Goal: Entertainment & Leisure: Consume media (video, audio)

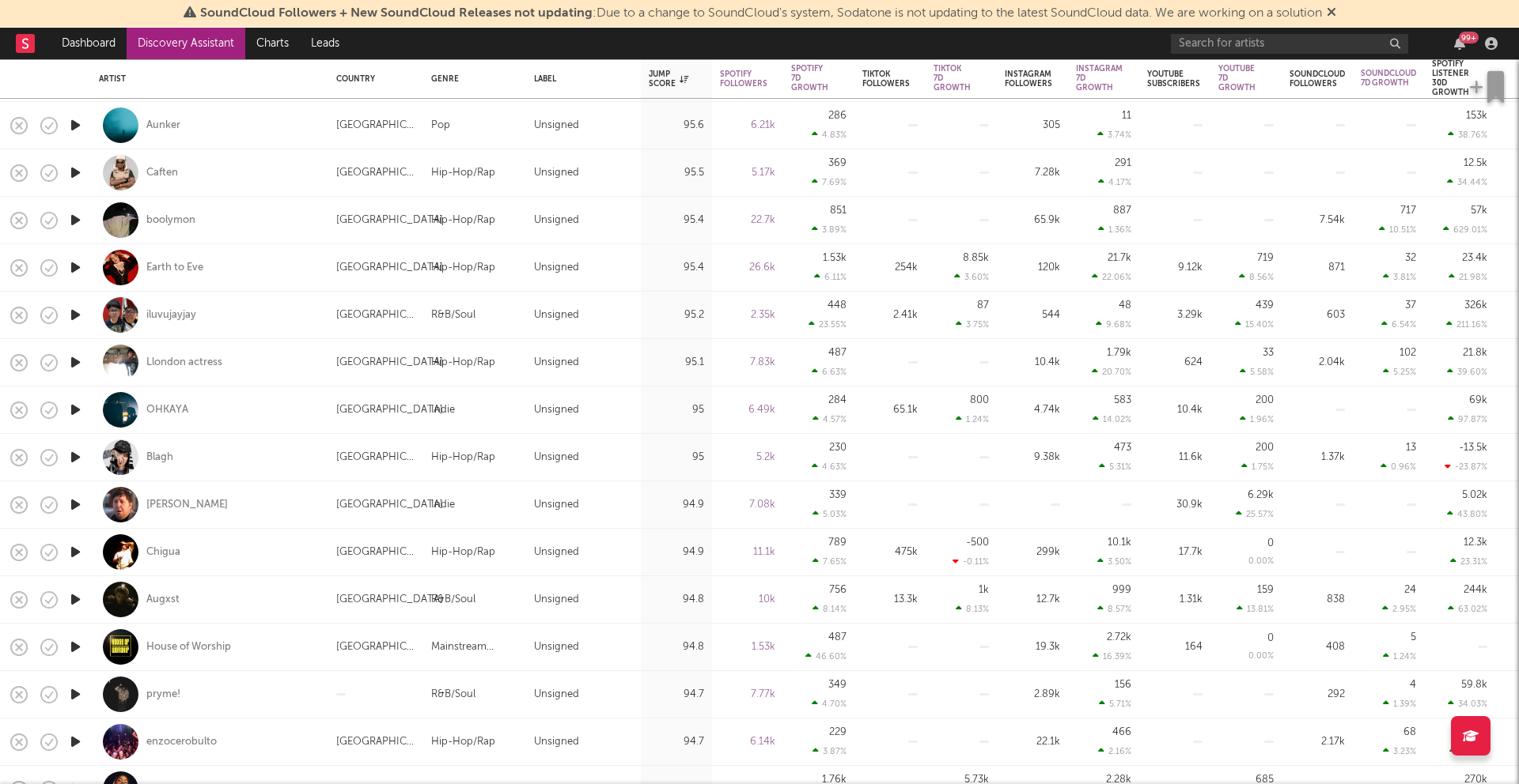
click at [83, 221] on icon "button" at bounding box center [75, 220] width 16 height 20
click at [83, 221] on div at bounding box center [74, 220] width 32 height 47
select select "1w"
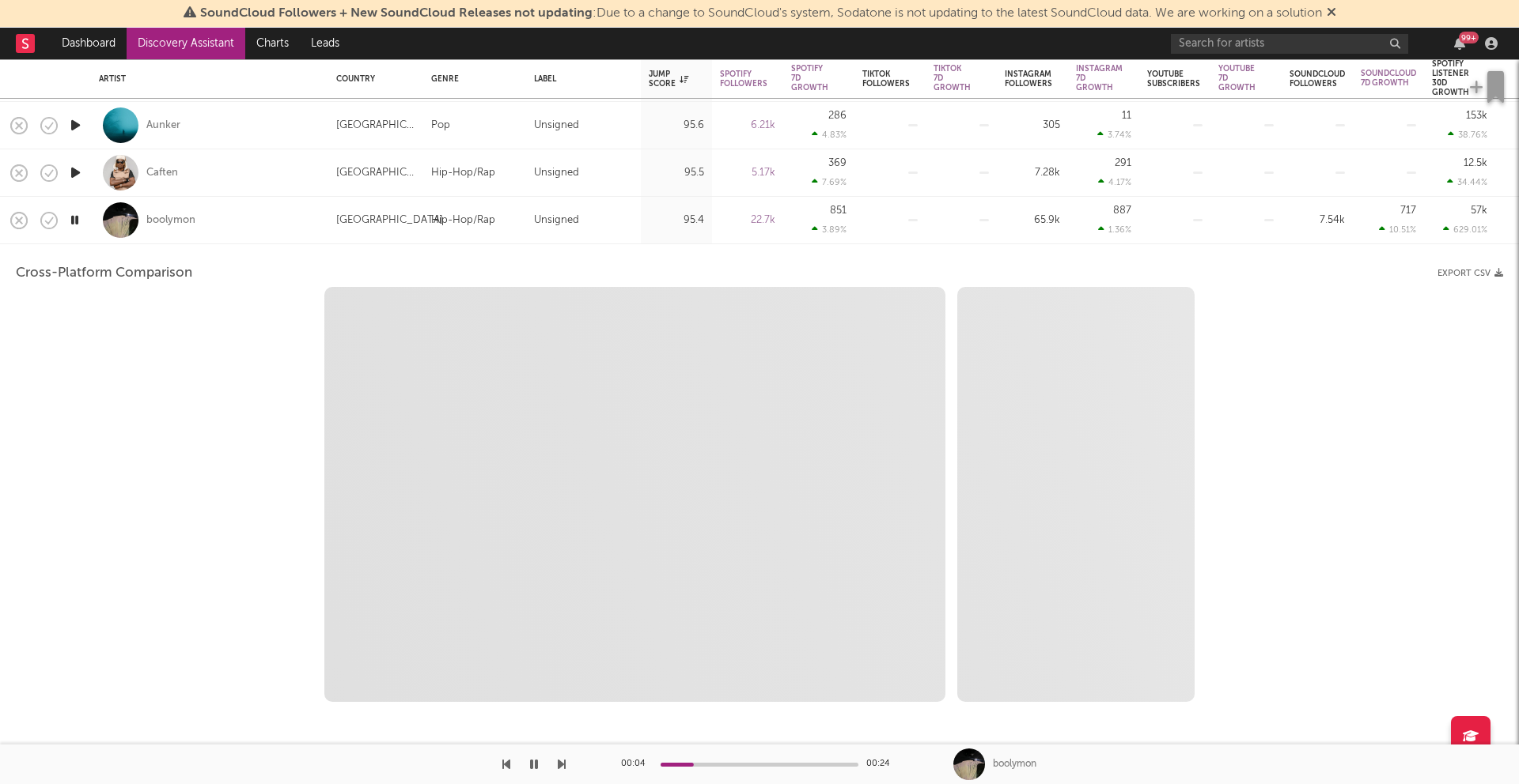
select select "6m"
click at [79, 223] on icon "button" at bounding box center [75, 220] width 15 height 20
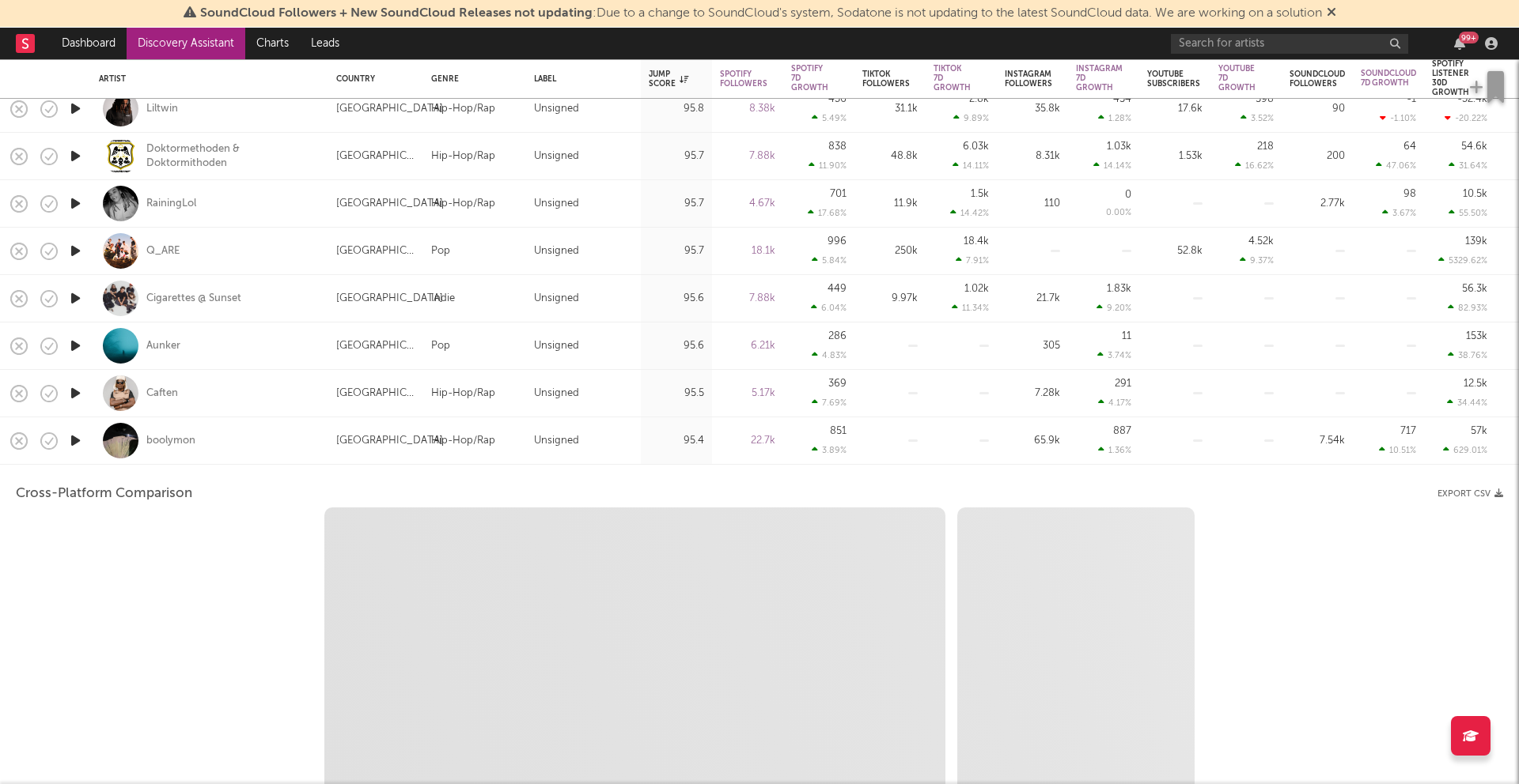
click at [80, 248] on icon "button" at bounding box center [75, 251] width 16 height 20
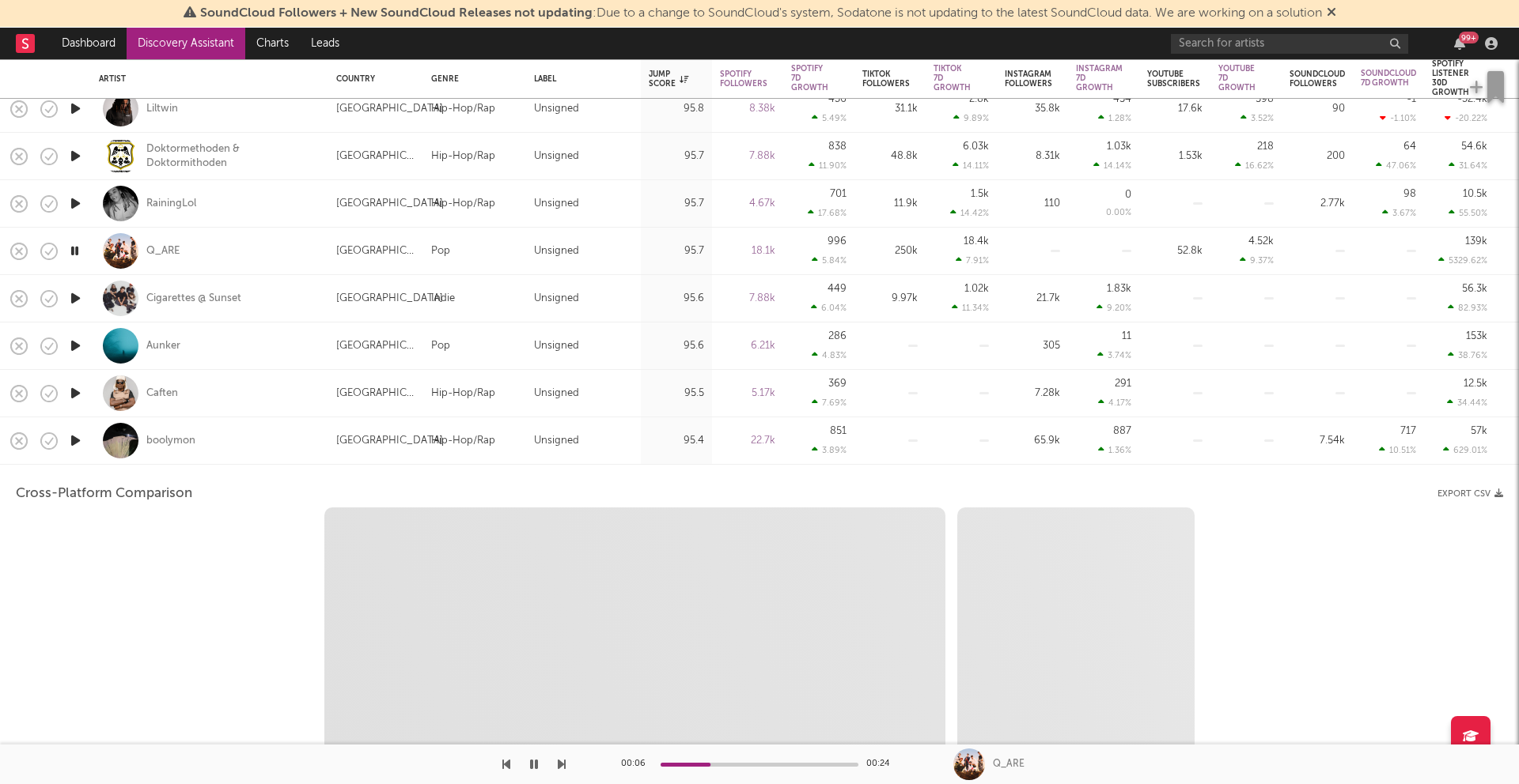
select select "1m"
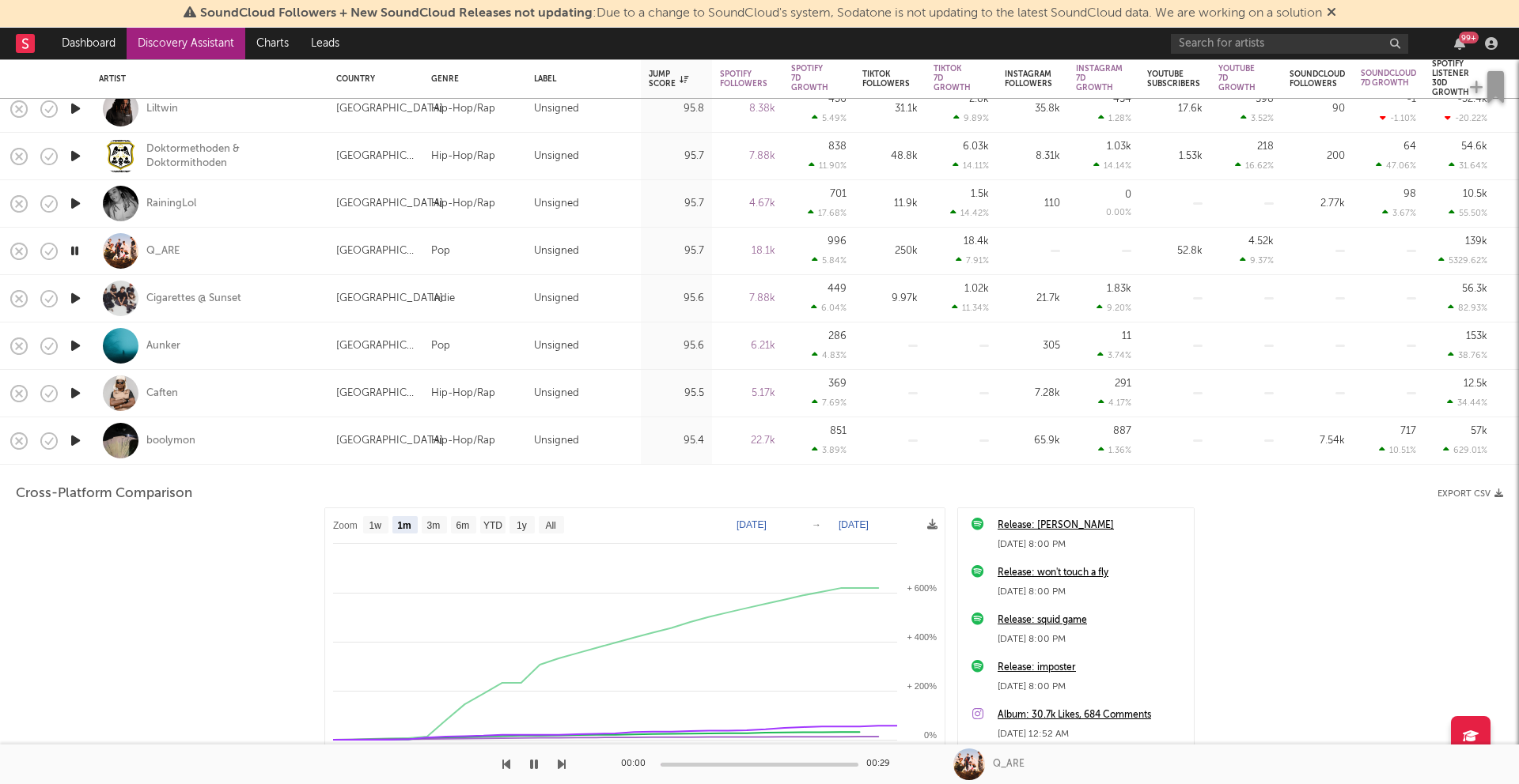
click at [80, 248] on icon "button" at bounding box center [75, 251] width 15 height 20
click at [80, 205] on icon "button" at bounding box center [75, 203] width 16 height 20
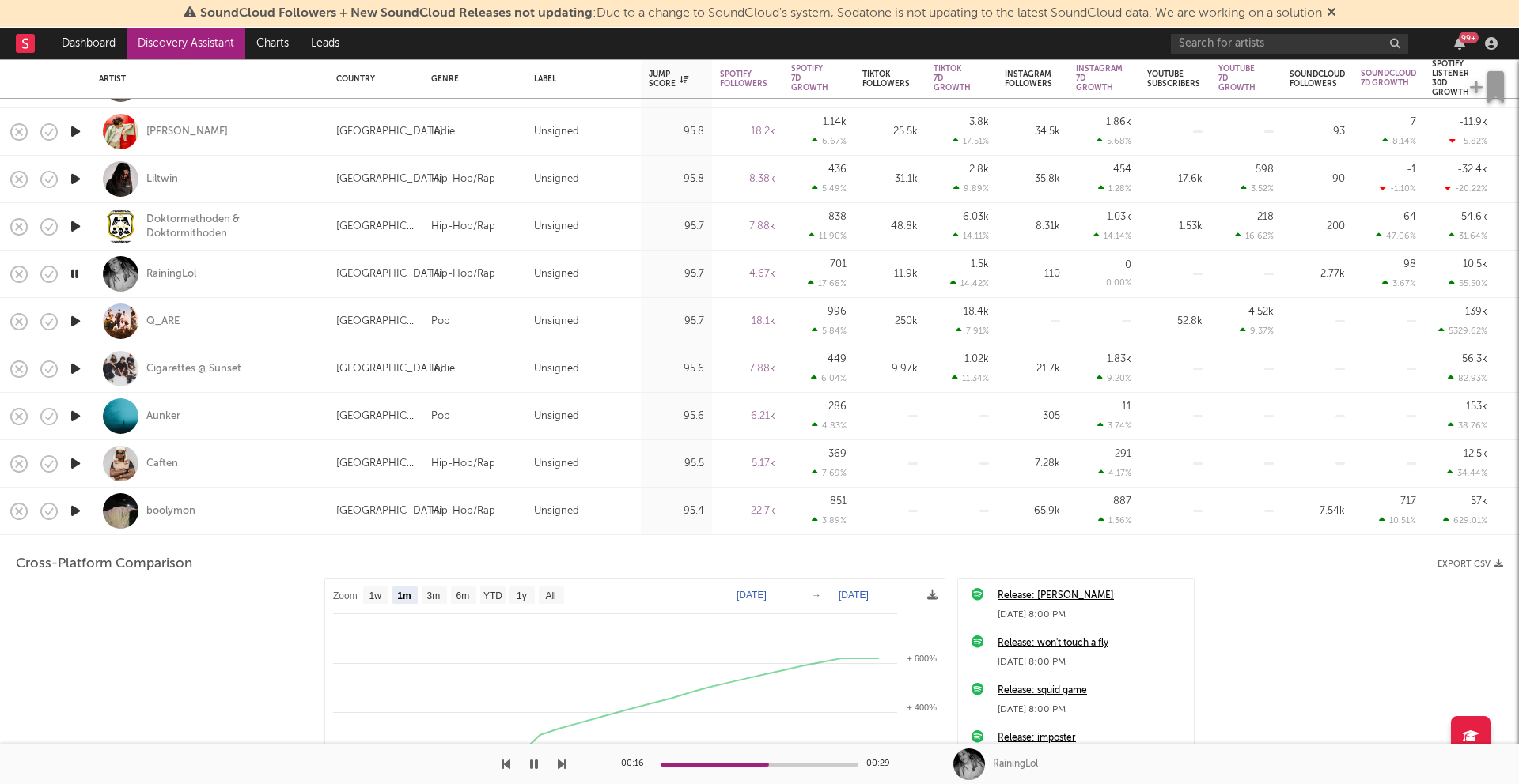
click at [81, 226] on icon "button" at bounding box center [75, 226] width 16 height 20
click at [77, 183] on icon "button" at bounding box center [75, 179] width 16 height 20
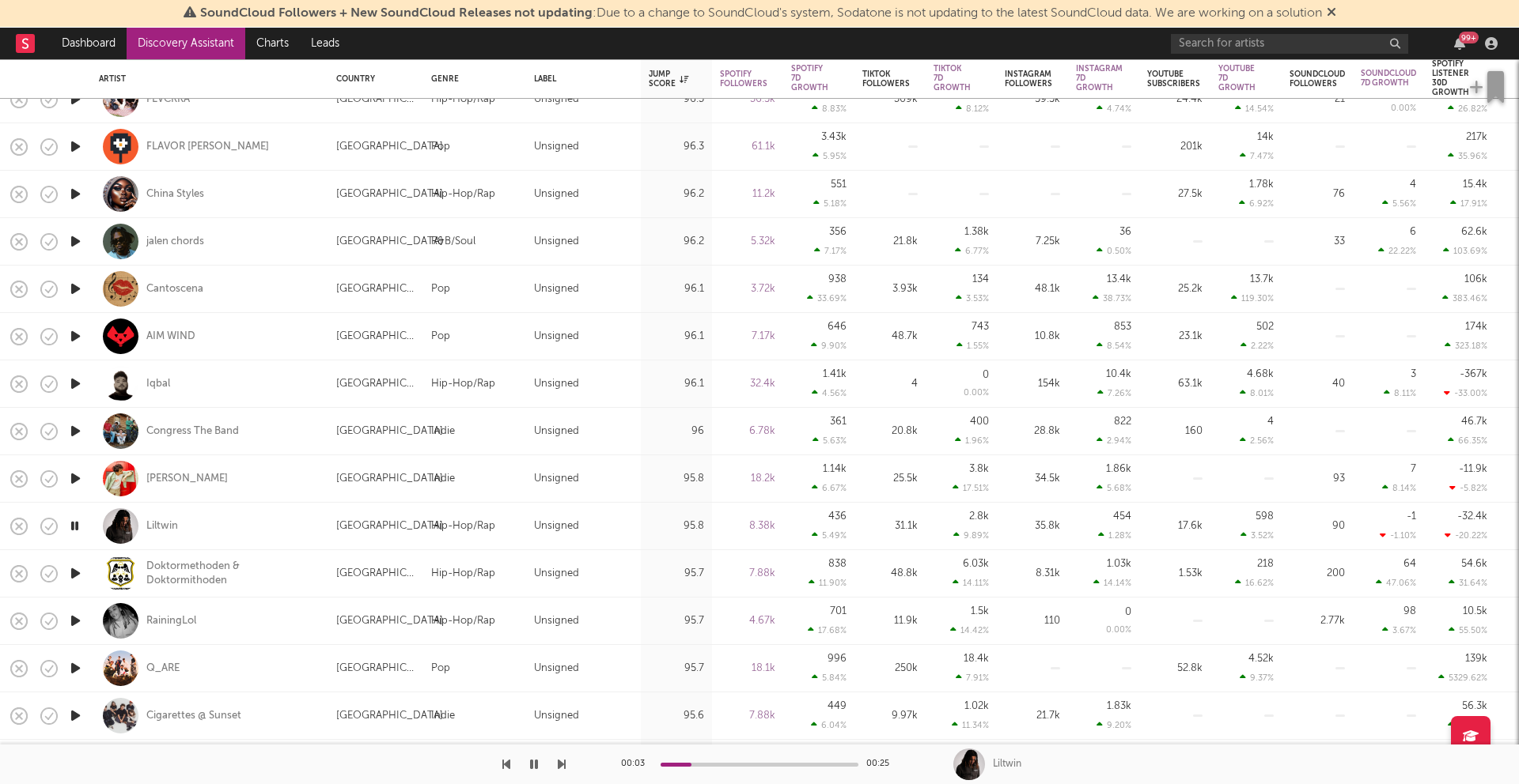
click at [80, 239] on icon "button" at bounding box center [75, 241] width 16 height 20
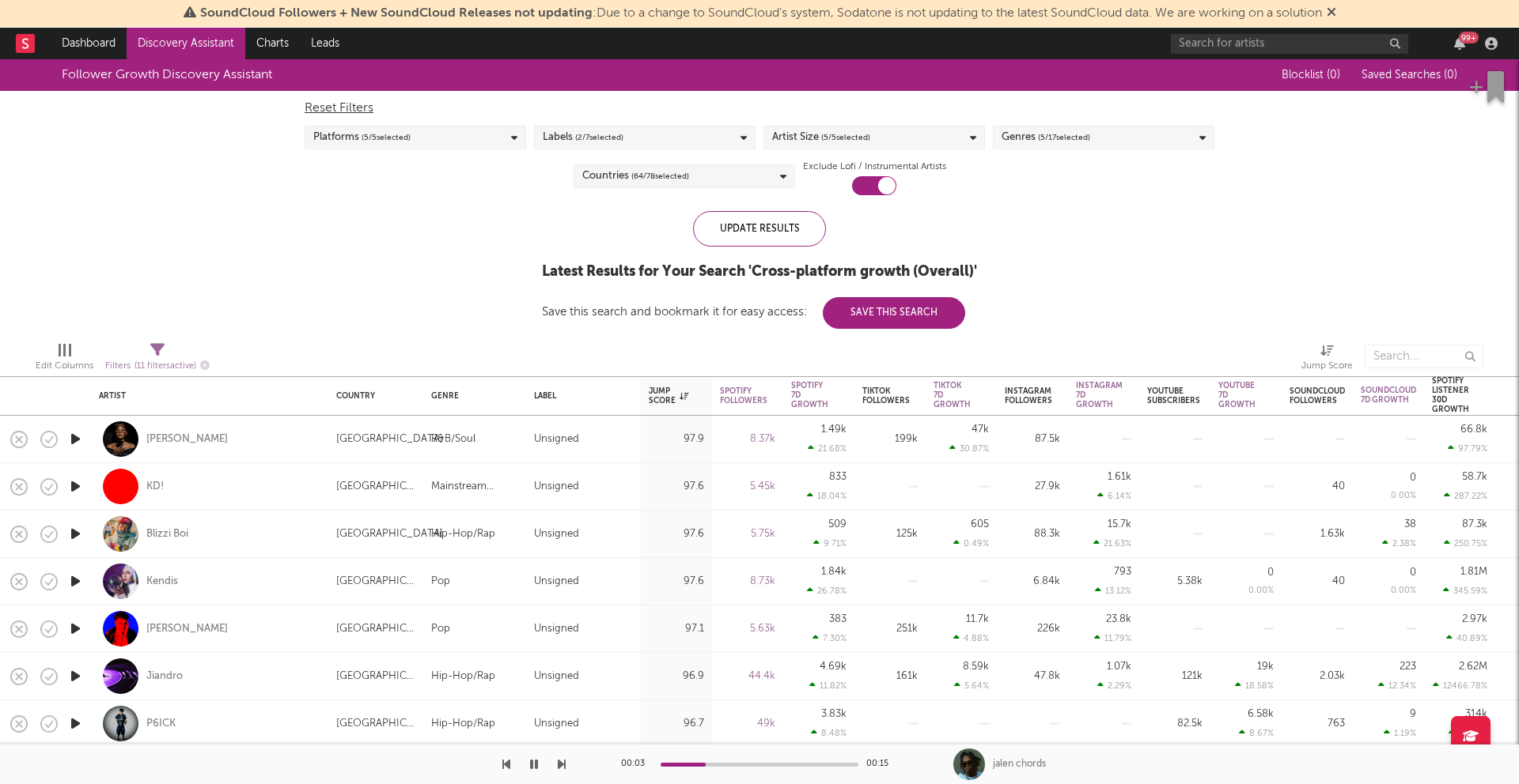
click at [78, 486] on icon "button" at bounding box center [75, 486] width 16 height 20
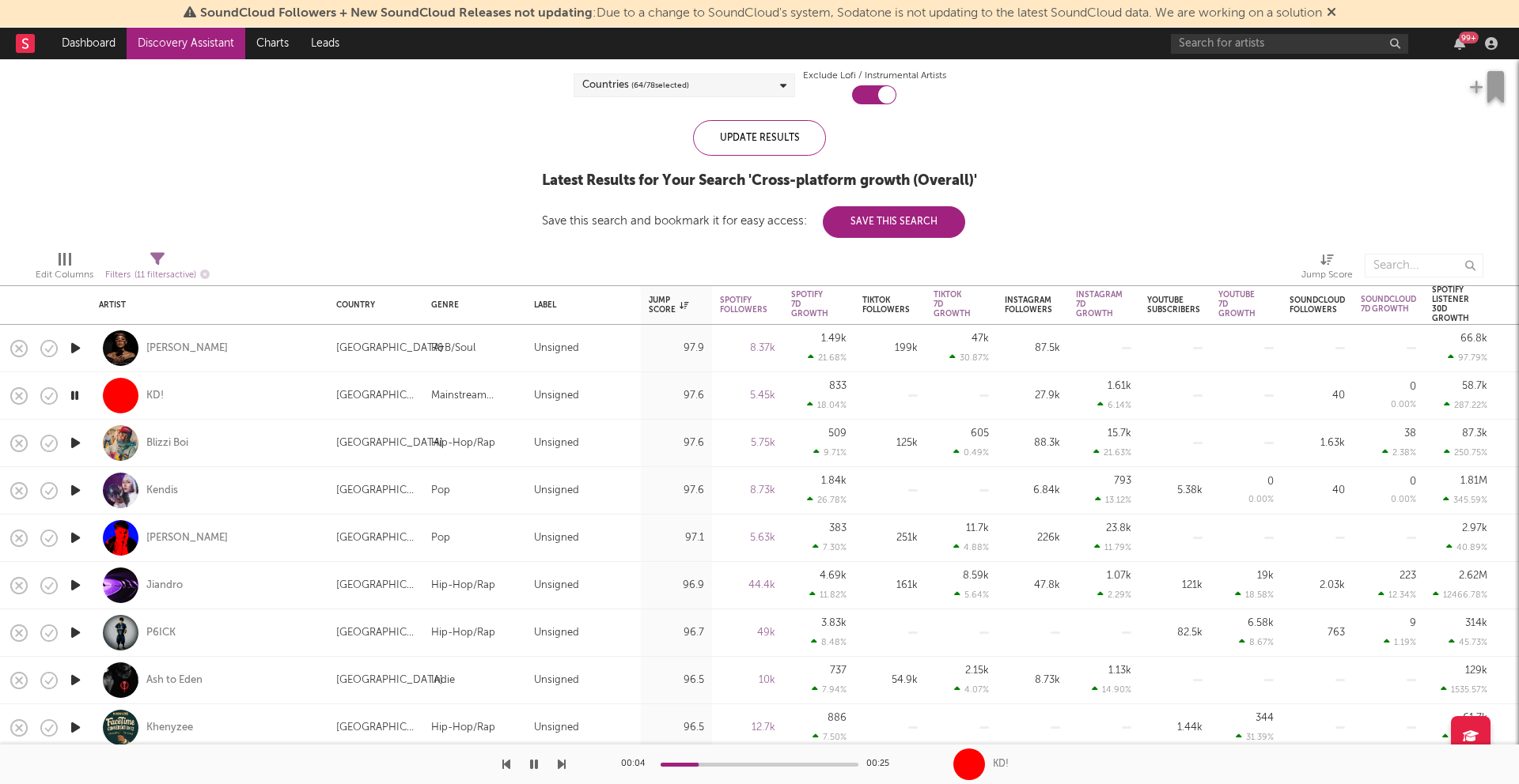
click at [74, 587] on icon "button" at bounding box center [75, 585] width 16 height 20
click at [80, 540] on icon "button" at bounding box center [75, 538] width 16 height 20
click at [79, 493] on icon "button" at bounding box center [75, 490] width 16 height 20
click at [79, 349] on icon "button" at bounding box center [75, 348] width 16 height 20
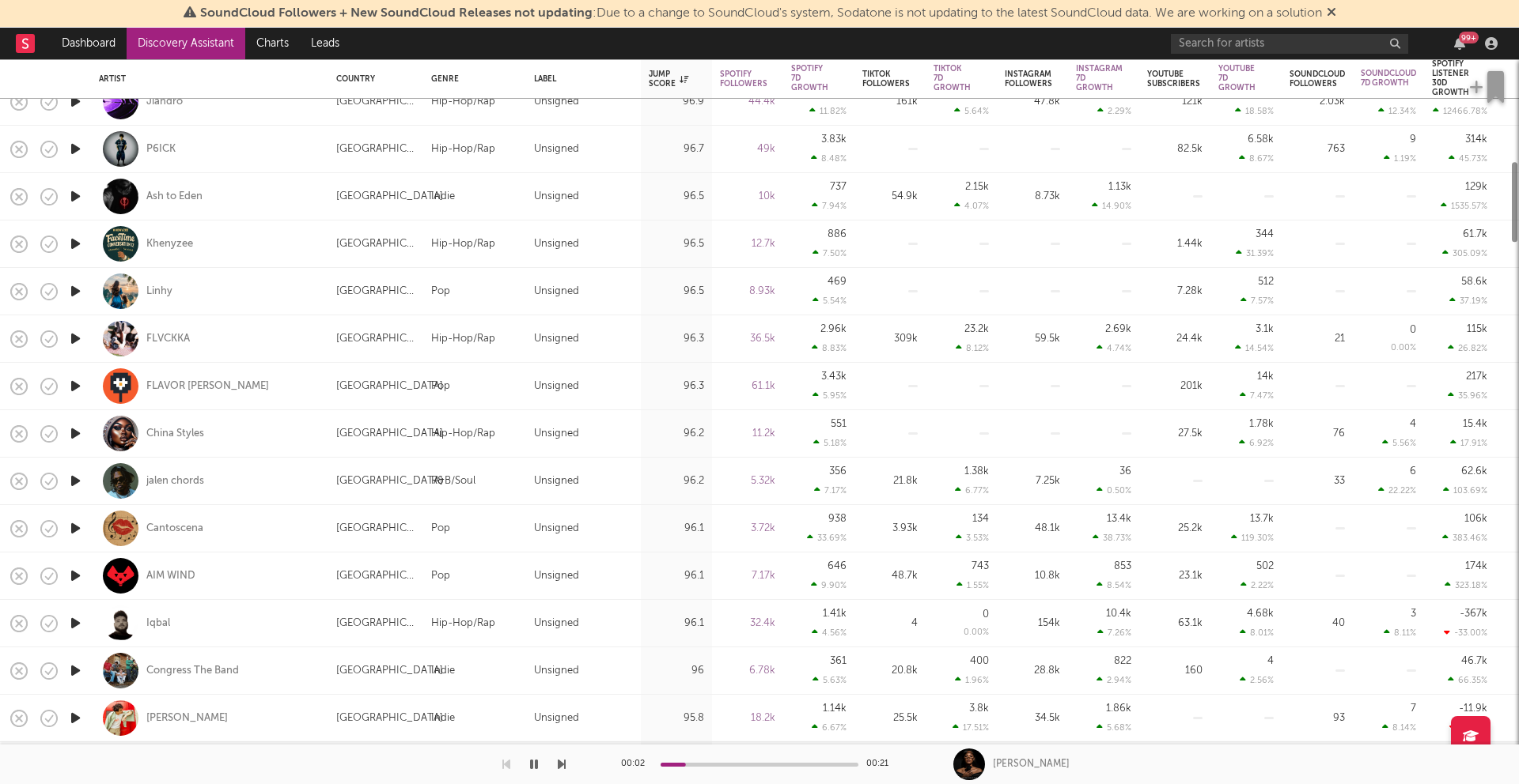
select select "1m"
select select "6m"
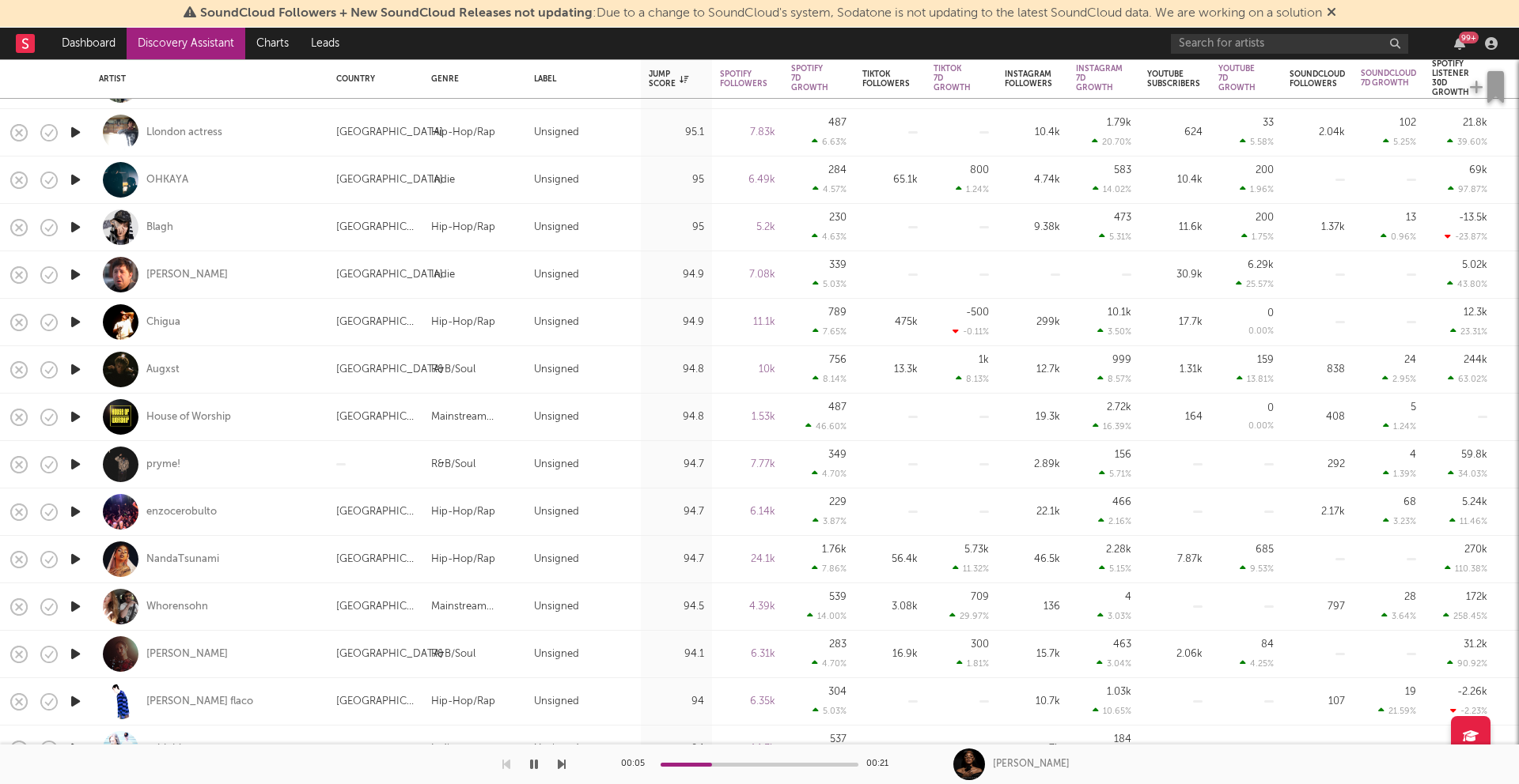
click at [79, 609] on icon "button" at bounding box center [75, 606] width 16 height 20
click at [74, 650] on icon "button" at bounding box center [75, 654] width 16 height 20
click at [86, 469] on div at bounding box center [74, 464] width 32 height 47
select select "1w"
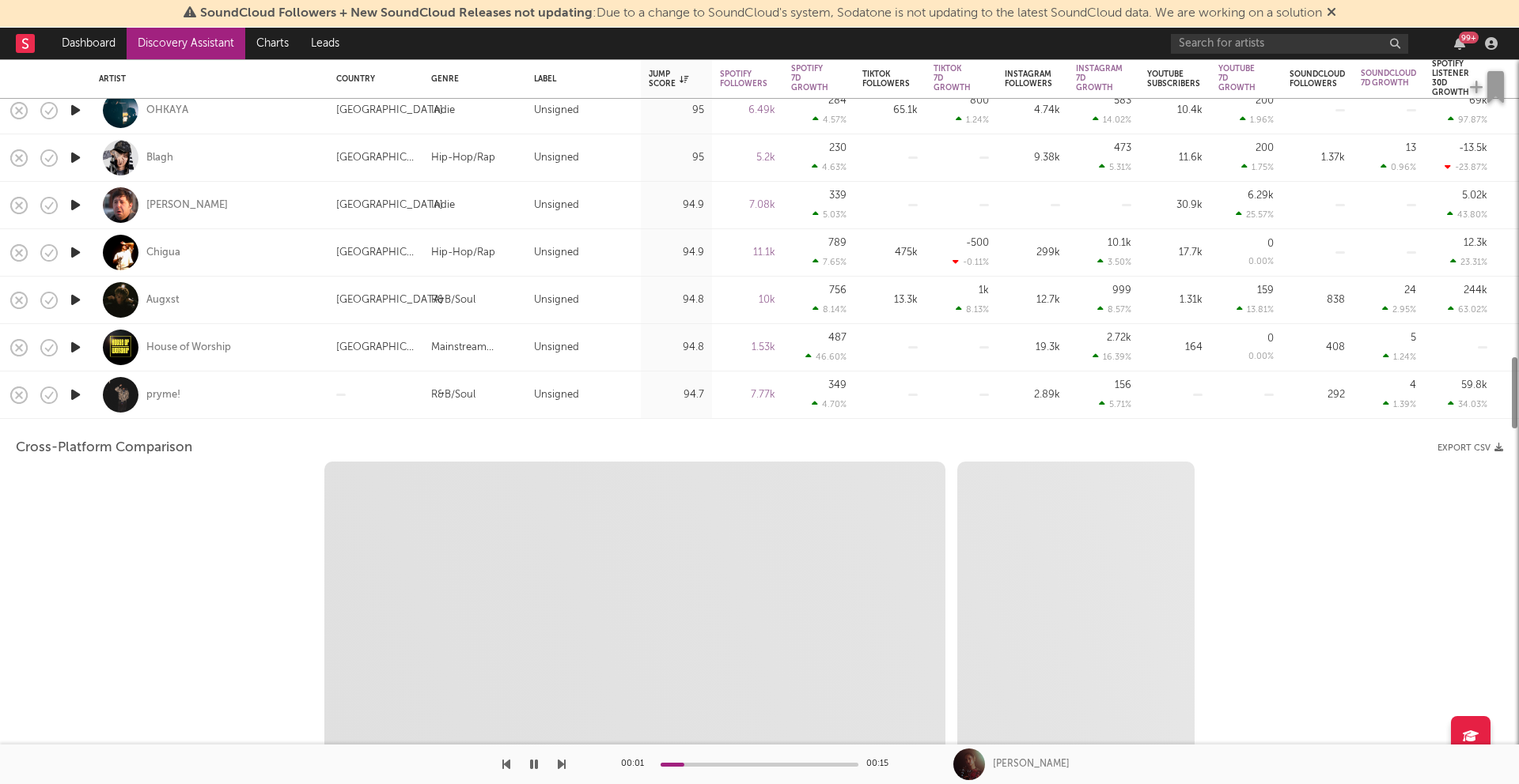
select select "6m"
click at [197, 404] on div "pryme!" at bounding box center [210, 395] width 222 height 47
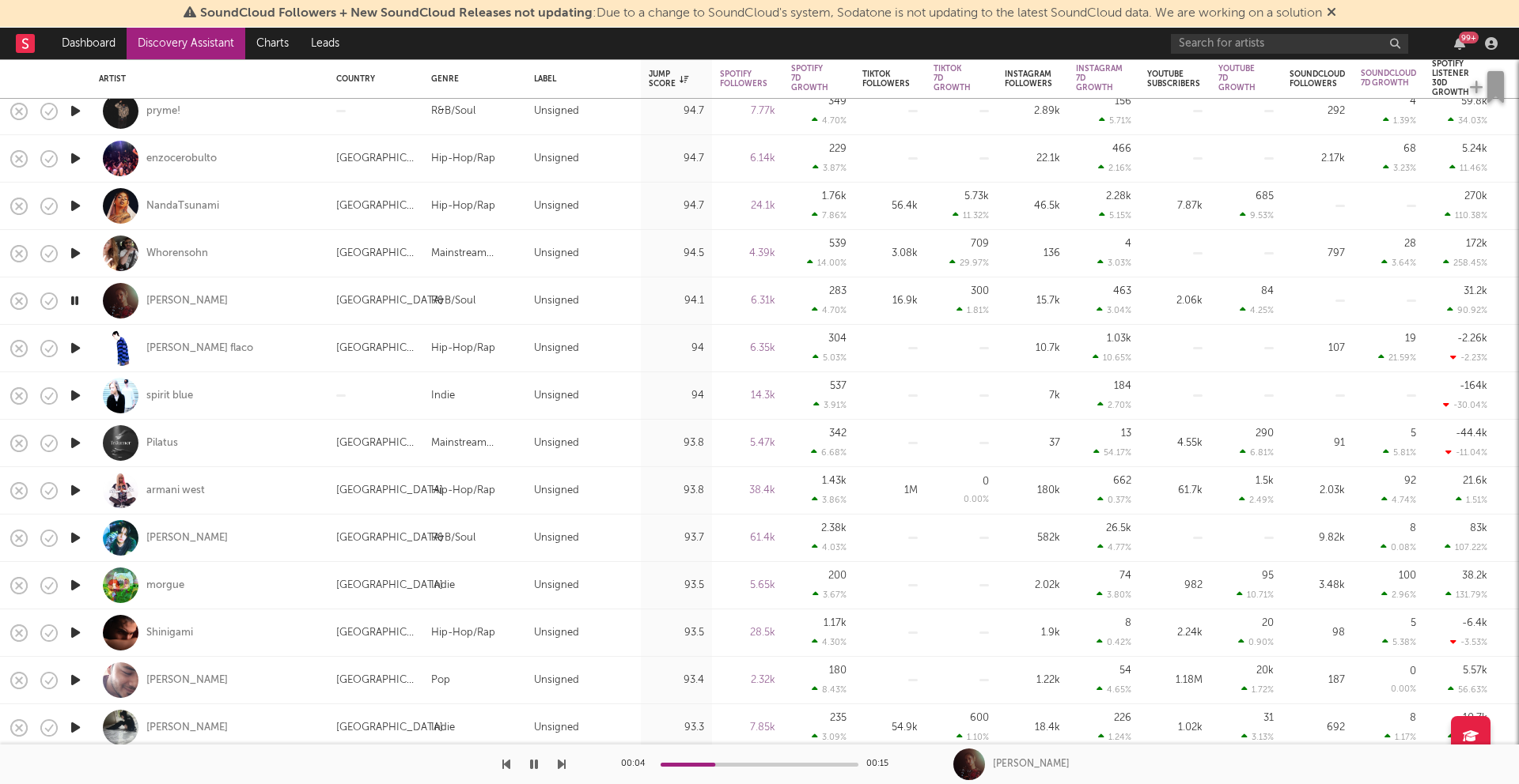
click at [80, 493] on icon "button" at bounding box center [75, 490] width 16 height 20
click at [80, 534] on icon "button" at bounding box center [75, 538] width 16 height 20
click at [75, 631] on icon "button" at bounding box center [75, 633] width 16 height 20
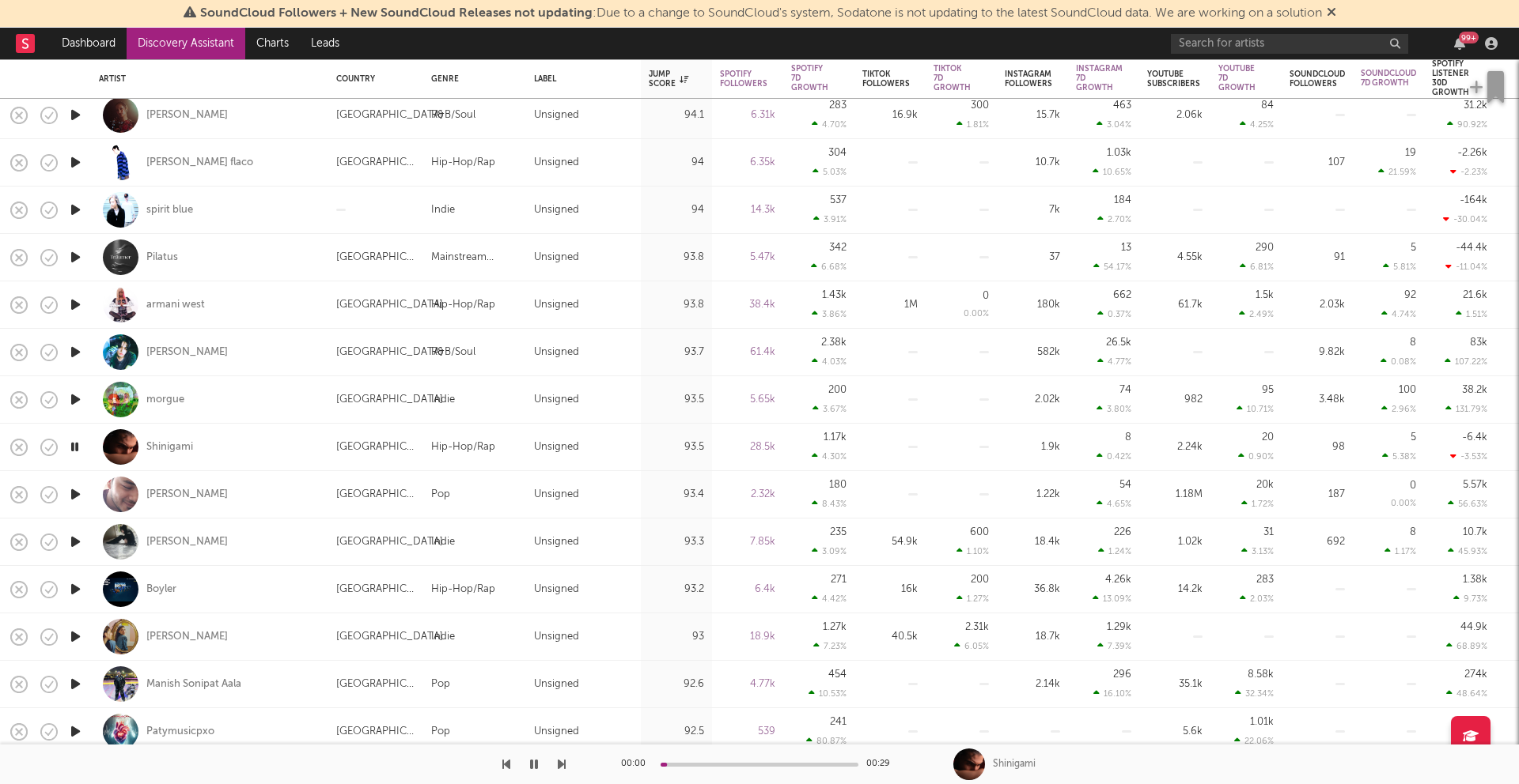
click at [74, 546] on icon "button" at bounding box center [75, 541] width 16 height 20
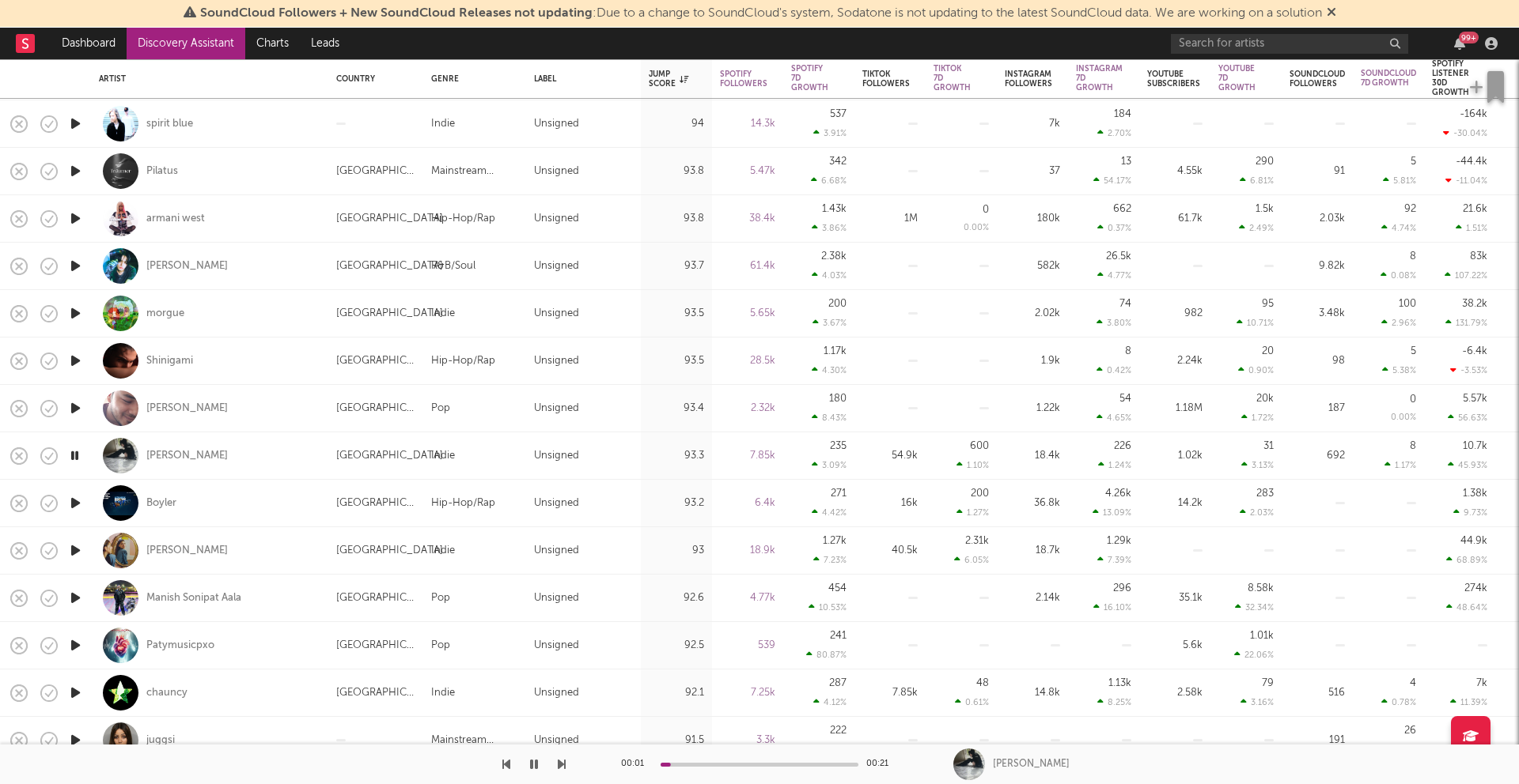
click at [76, 505] on icon "button" at bounding box center [75, 503] width 16 height 20
click at [76, 551] on icon "button" at bounding box center [75, 551] width 16 height 20
click at [78, 595] on icon "button" at bounding box center [75, 598] width 16 height 20
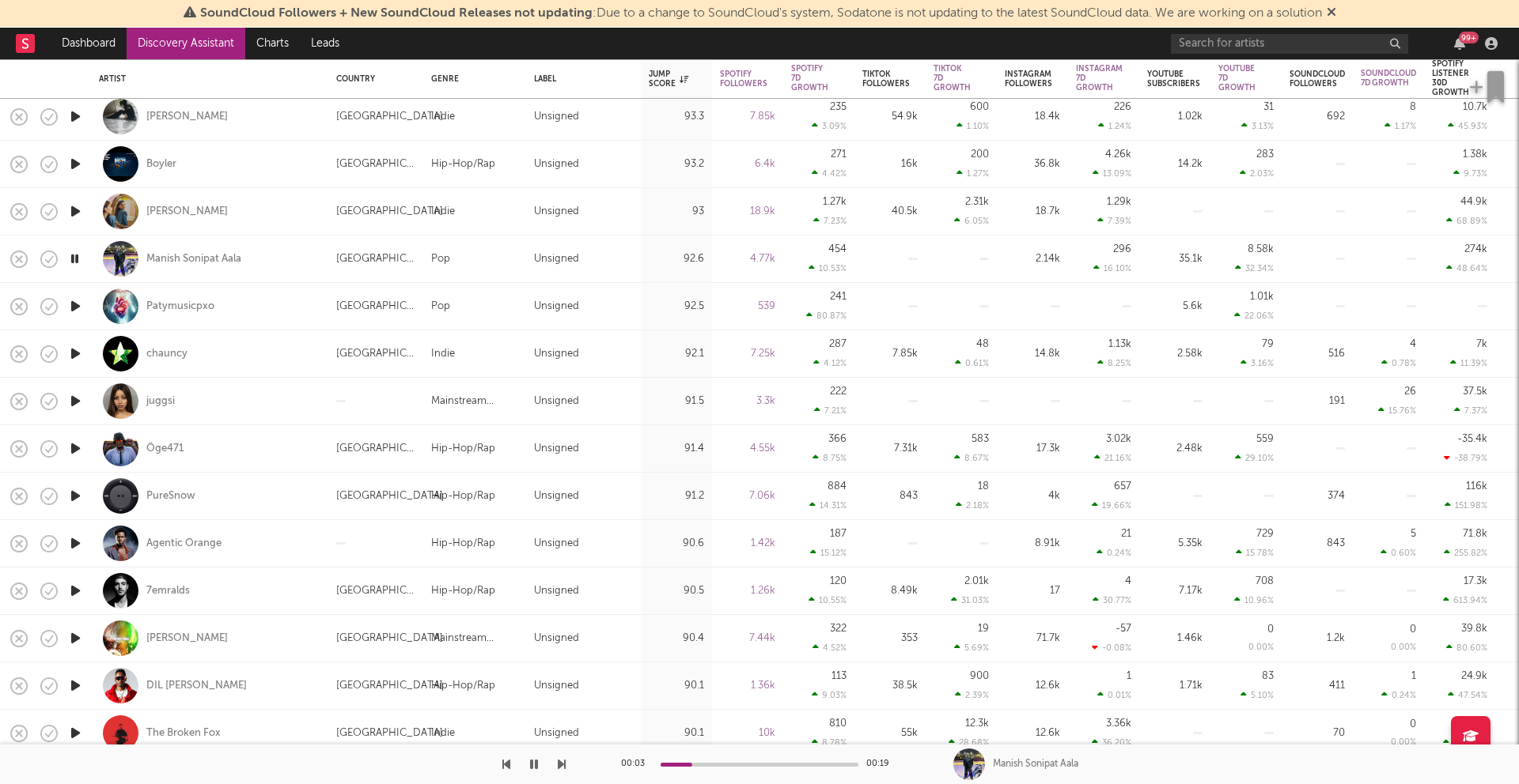
click at [80, 496] on icon "button" at bounding box center [75, 496] width 16 height 20
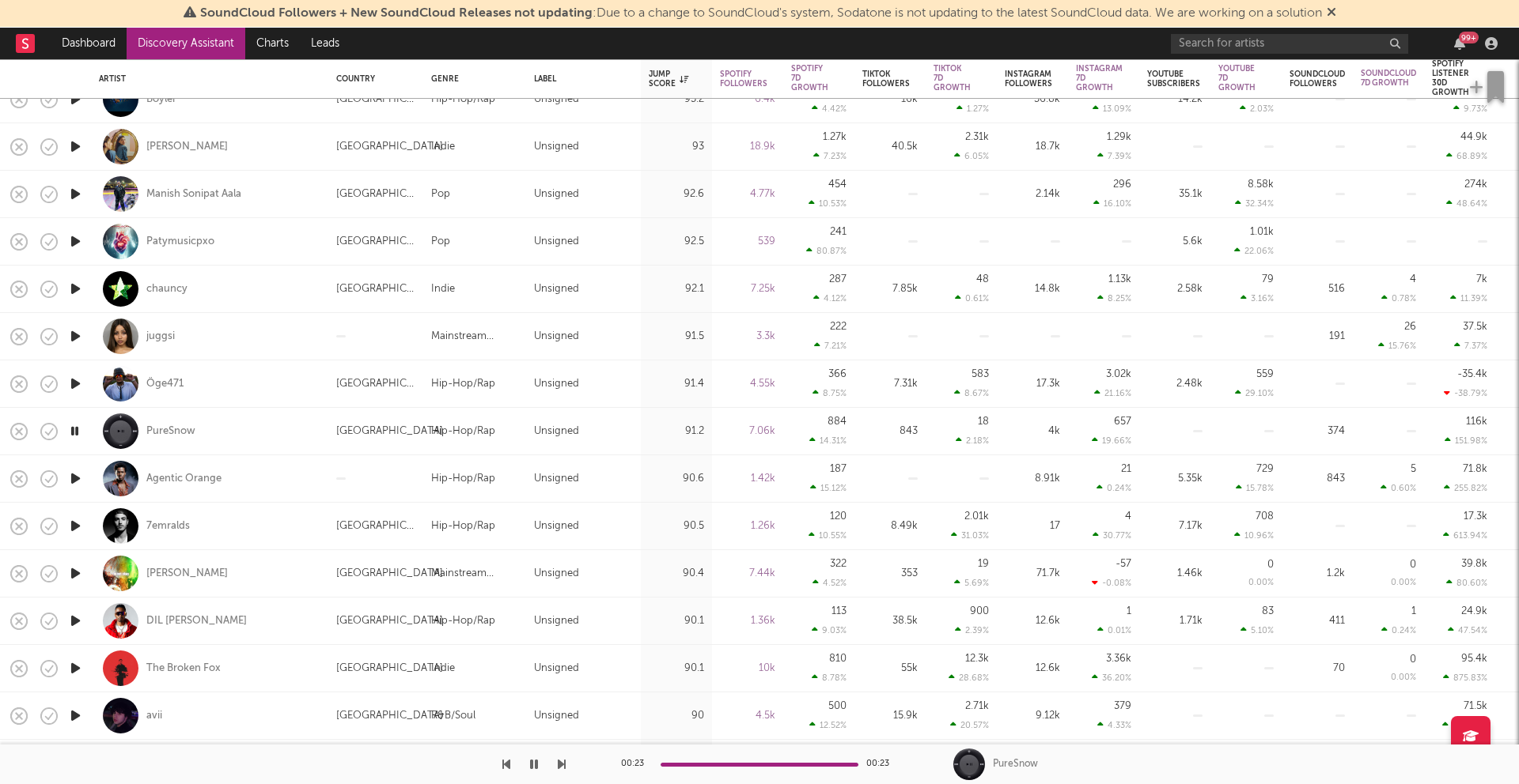
click at [103, 515] on div at bounding box center [121, 527] width 36 height 36
select select "1w"
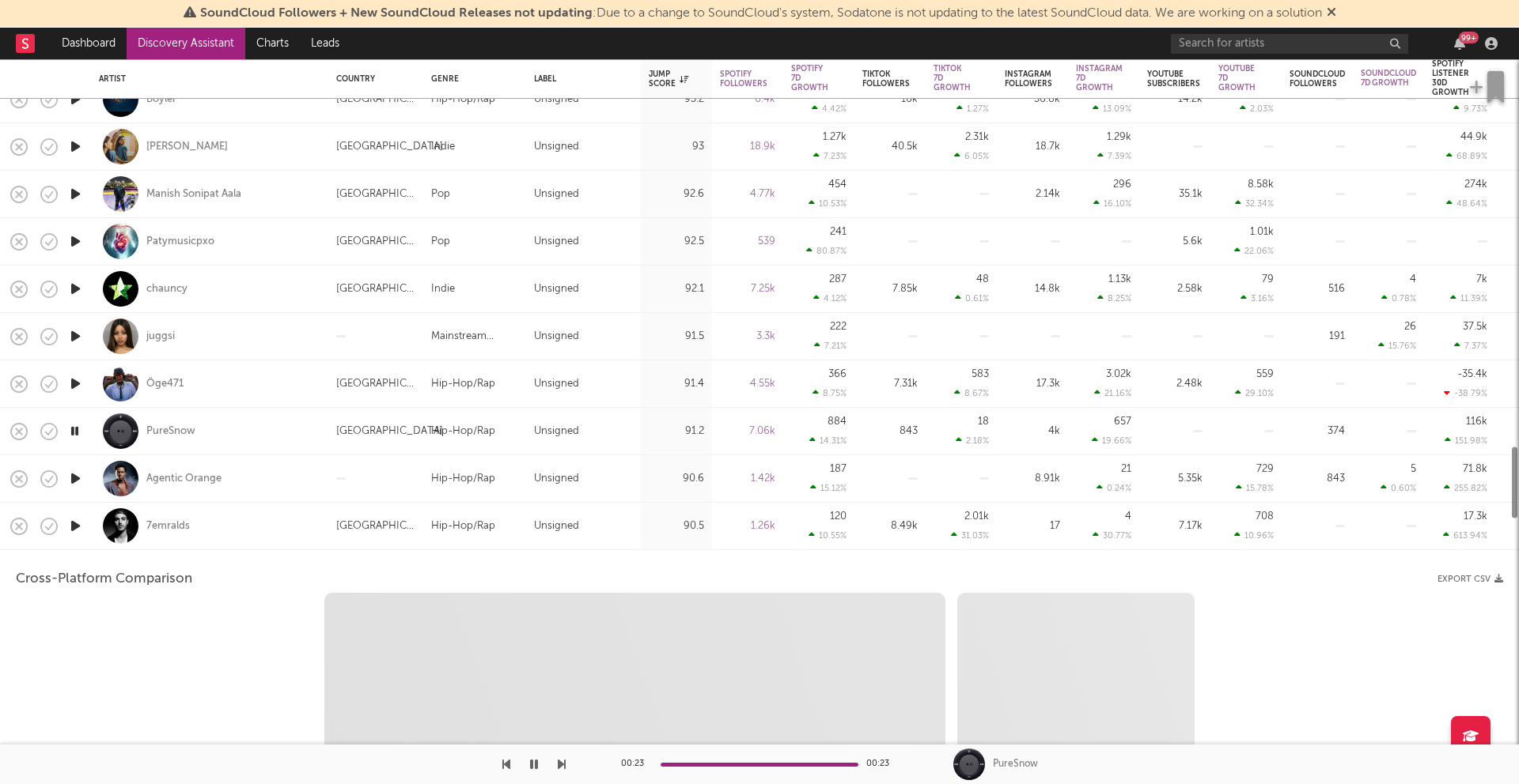
select select "1w"
click at [92, 528] on div "7emralds" at bounding box center [209, 526] width 237 height 47
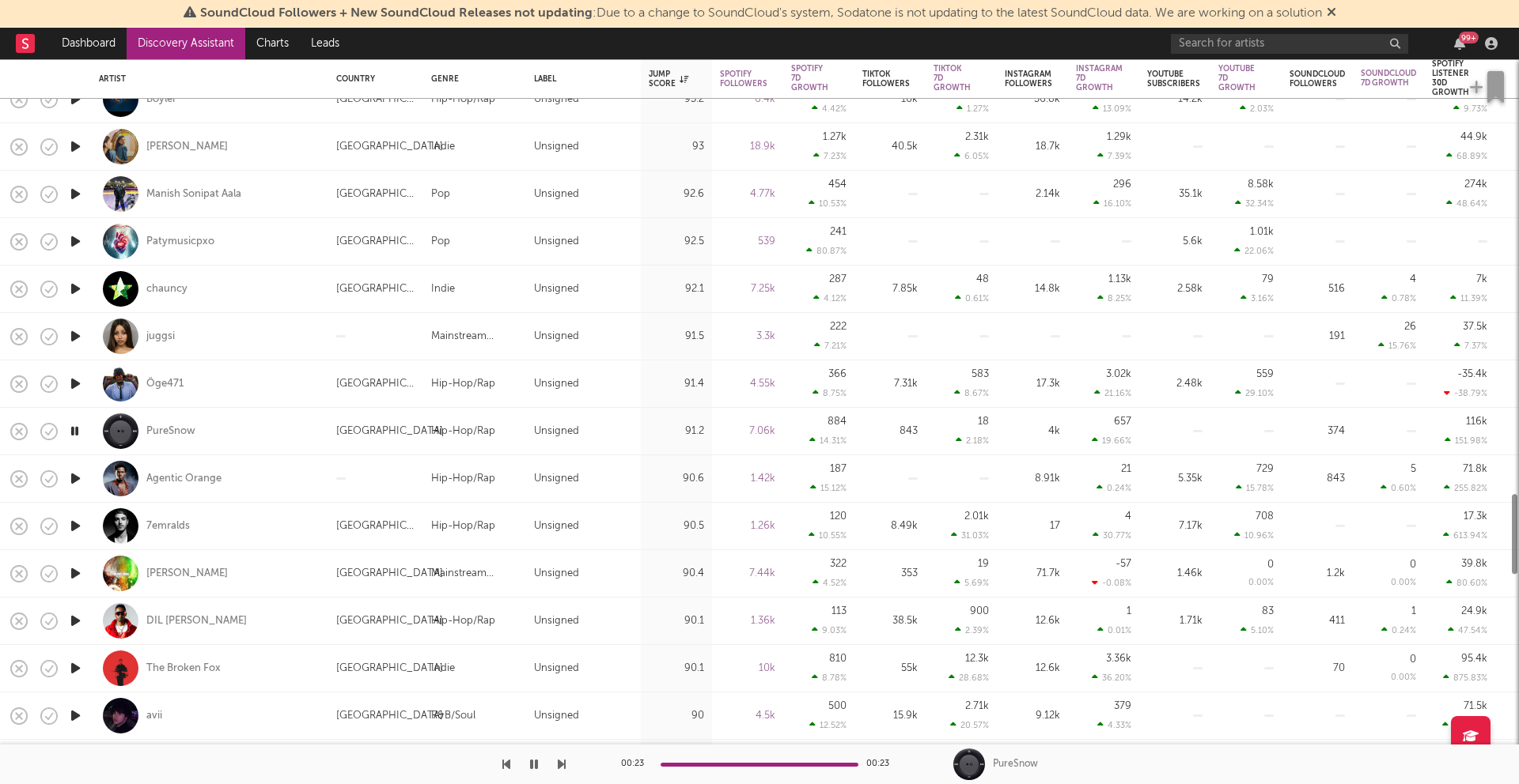
click at [83, 525] on icon "button" at bounding box center [75, 526] width 16 height 20
click at [77, 571] on icon "button" at bounding box center [75, 573] width 16 height 20
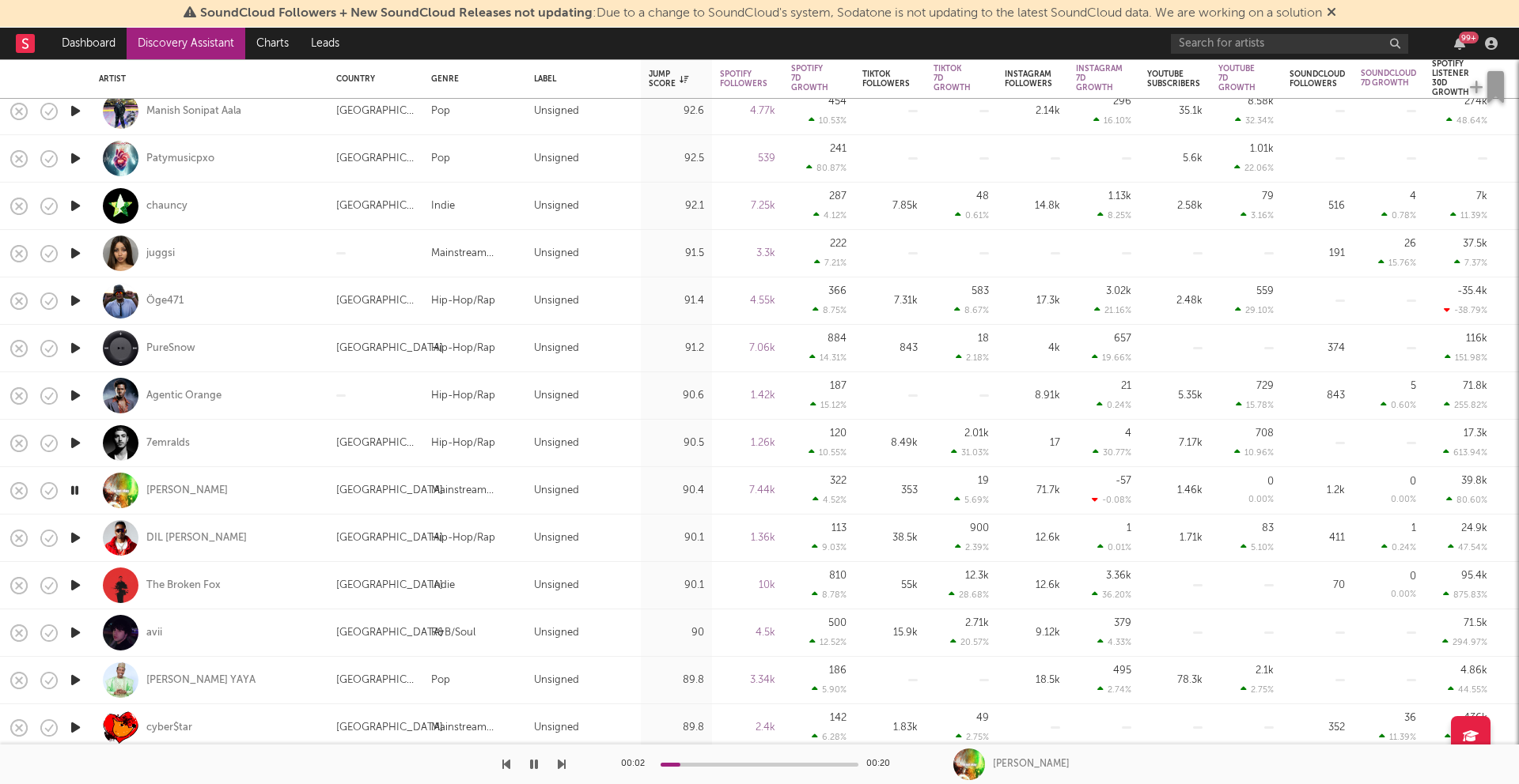
click at [77, 535] on icon "button" at bounding box center [75, 538] width 16 height 20
click at [74, 583] on icon "button" at bounding box center [75, 585] width 16 height 20
click at [74, 627] on icon "button" at bounding box center [75, 633] width 16 height 20
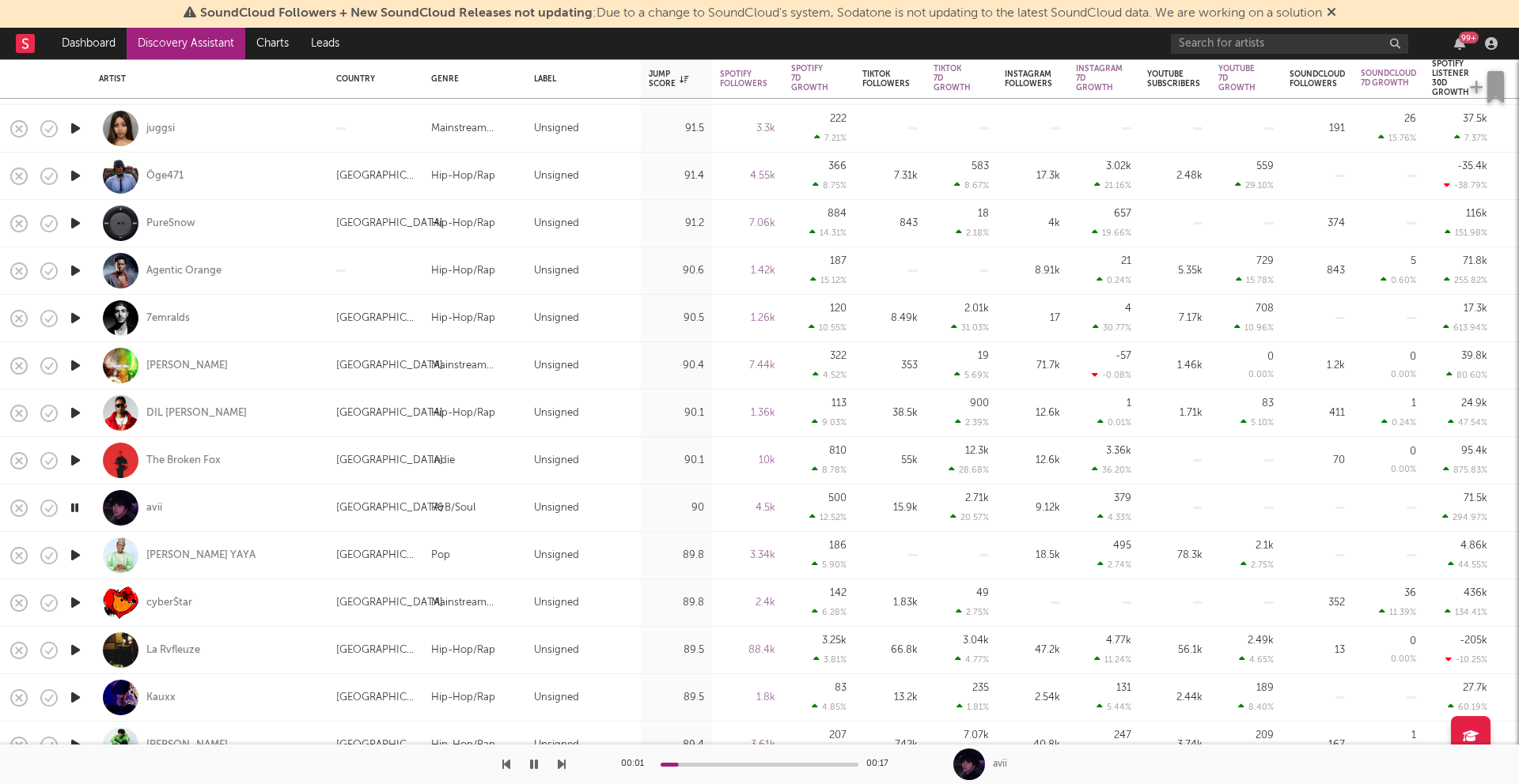
click at [80, 601] on icon "button" at bounding box center [75, 603] width 16 height 20
click at [72, 500] on icon "button" at bounding box center [75, 508] width 16 height 20
